Goal: Check status

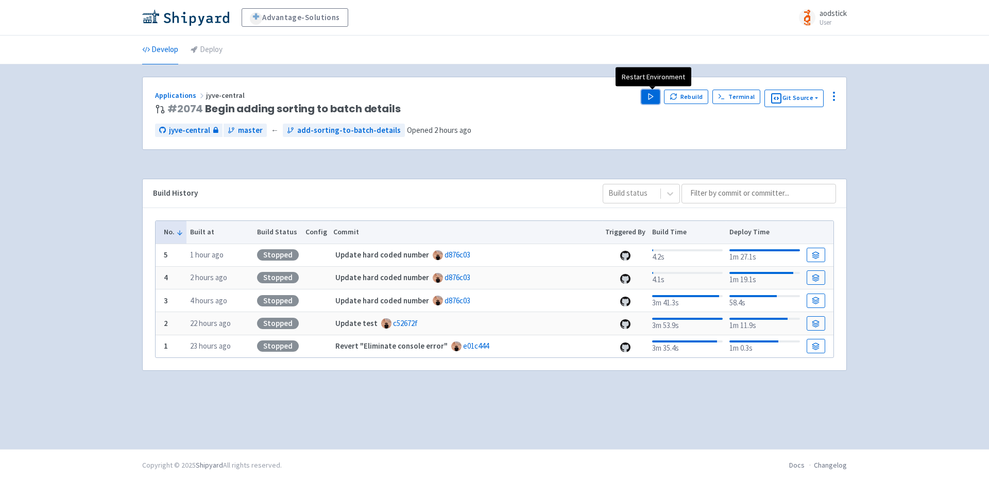
click at [652, 98] on icon "button" at bounding box center [651, 97] width 8 height 8
click at [63, 154] on div "Advantage-Solutions aodstick User Profile Sign out Develop Deploy #" at bounding box center [494, 224] width 989 height 449
click at [885, 124] on div "Advantage-Solutions aodstick User Profile Sign out Develop Deploy #" at bounding box center [494, 224] width 989 height 449
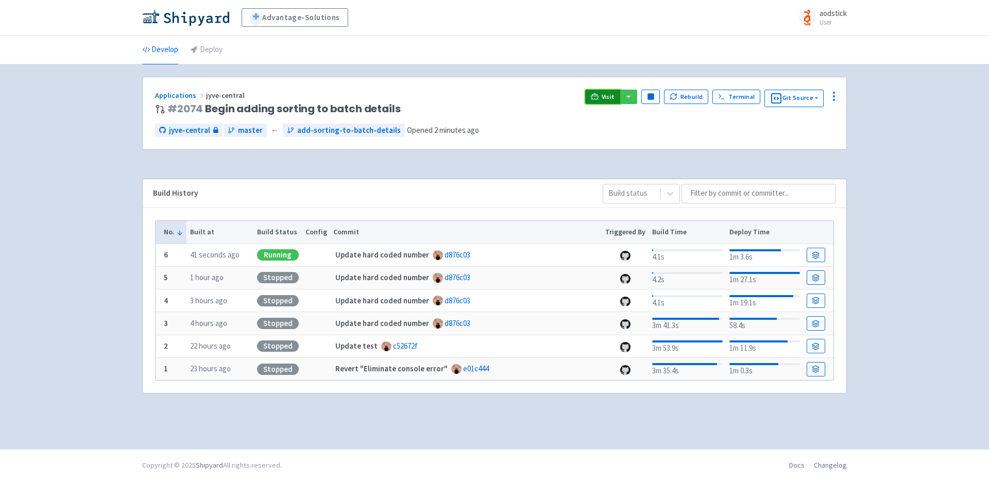
click at [609, 92] on link "Visit" at bounding box center [602, 97] width 35 height 14
